Goal: Task Accomplishment & Management: Use online tool/utility

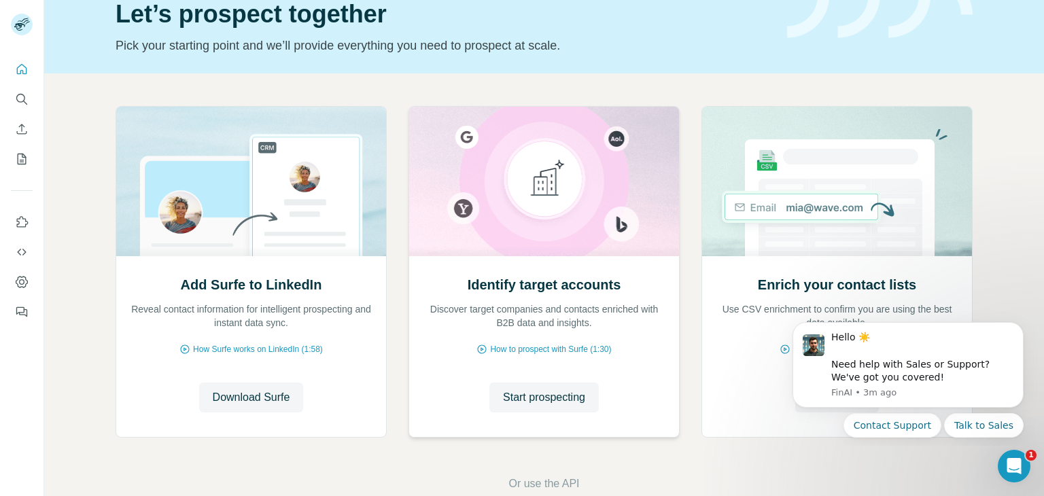
scroll to position [63, 0]
click at [250, 390] on span "Download Surfe" at bounding box center [252, 398] width 78 height 16
